Goal: Task Accomplishment & Management: Use online tool/utility

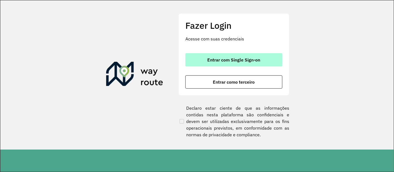
click at [244, 59] on span "Entrar com Single Sign-on" at bounding box center [234, 60] width 53 height 4
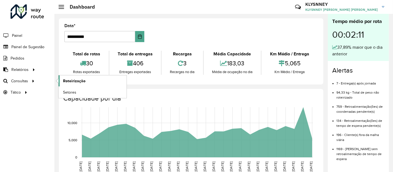
click at [69, 83] on span "Roteirização" at bounding box center [74, 81] width 22 height 6
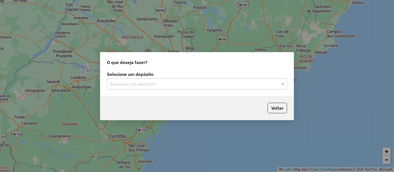
click at [219, 80] on div "Selecione um depósito" at bounding box center [197, 83] width 180 height 11
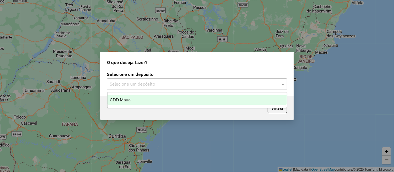
click at [144, 101] on div "CDD Maua" at bounding box center [197, 99] width 179 height 9
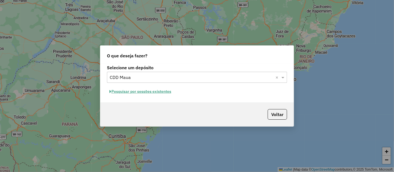
click at [153, 92] on button "Pesquisar por sessões existentes" at bounding box center [140, 91] width 67 height 9
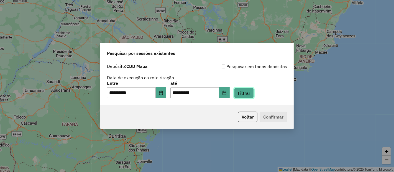
click at [249, 92] on button "Filtrar" at bounding box center [244, 93] width 20 height 11
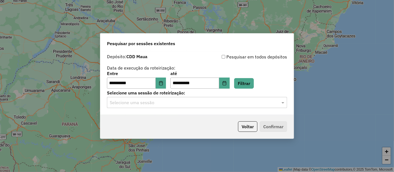
click at [192, 105] on input "text" at bounding box center [192, 103] width 164 height 7
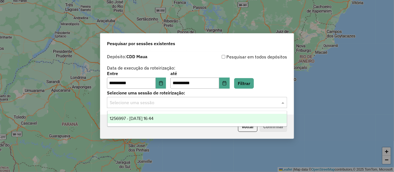
click at [140, 118] on span "1256997 - 01/09/2025 16:44" at bounding box center [132, 118] width 44 height 5
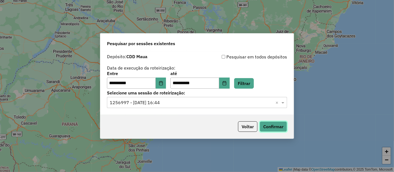
click at [266, 125] on button "Confirmar" at bounding box center [273, 126] width 27 height 11
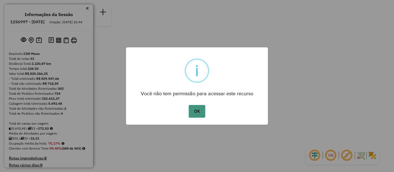
click at [193, 112] on button "OK" at bounding box center [197, 111] width 16 height 13
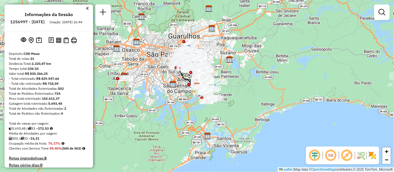
scroll to position [993, 0]
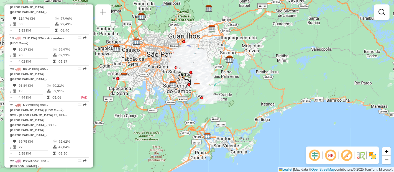
select select "**********"
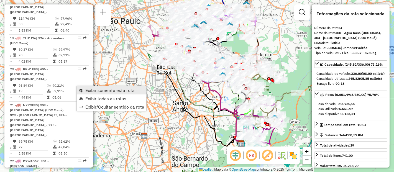
click at [88, 88] on span "Exibir somente esta rota" at bounding box center [109, 90] width 49 height 4
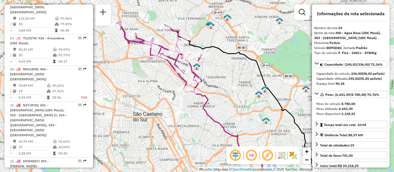
drag, startPoint x: 200, startPoint y: 56, endPoint x: 214, endPoint y: 63, distance: 15.8
click at [214, 63] on div "Janela de atendimento Grade de atendimento Capacidade Transportadoras Veículos …" at bounding box center [197, 86] width 394 height 172
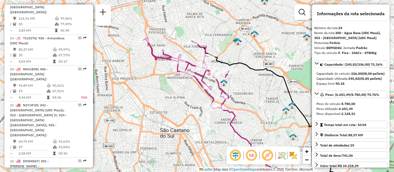
drag, startPoint x: 217, startPoint y: 65, endPoint x: 244, endPoint y: 82, distance: 31.7
click at [244, 82] on div "Janela de atendimento Grade de atendimento Capacidade Transportadoras Veículos …" at bounding box center [197, 86] width 394 height 172
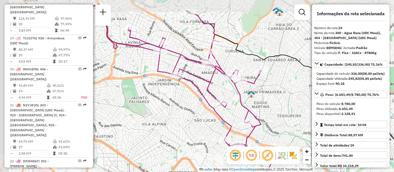
drag, startPoint x: 192, startPoint y: 65, endPoint x: 271, endPoint y: 87, distance: 82.1
click at [271, 87] on div "Janela de atendimento Grade de atendimento Capacidade Transportadoras Veículos …" at bounding box center [197, 86] width 394 height 172
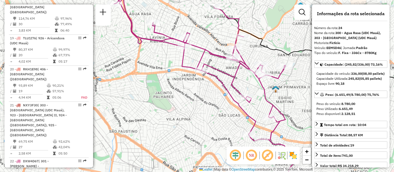
drag, startPoint x: 272, startPoint y: 96, endPoint x: 293, endPoint y: 90, distance: 21.9
click at [293, 90] on div "Janela de atendimento Grade de atendimento Capacidade Transportadoras Veículos …" at bounding box center [197, 86] width 394 height 172
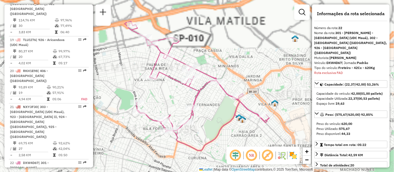
scroll to position [989, 0]
